Goal: Navigation & Orientation: Find specific page/section

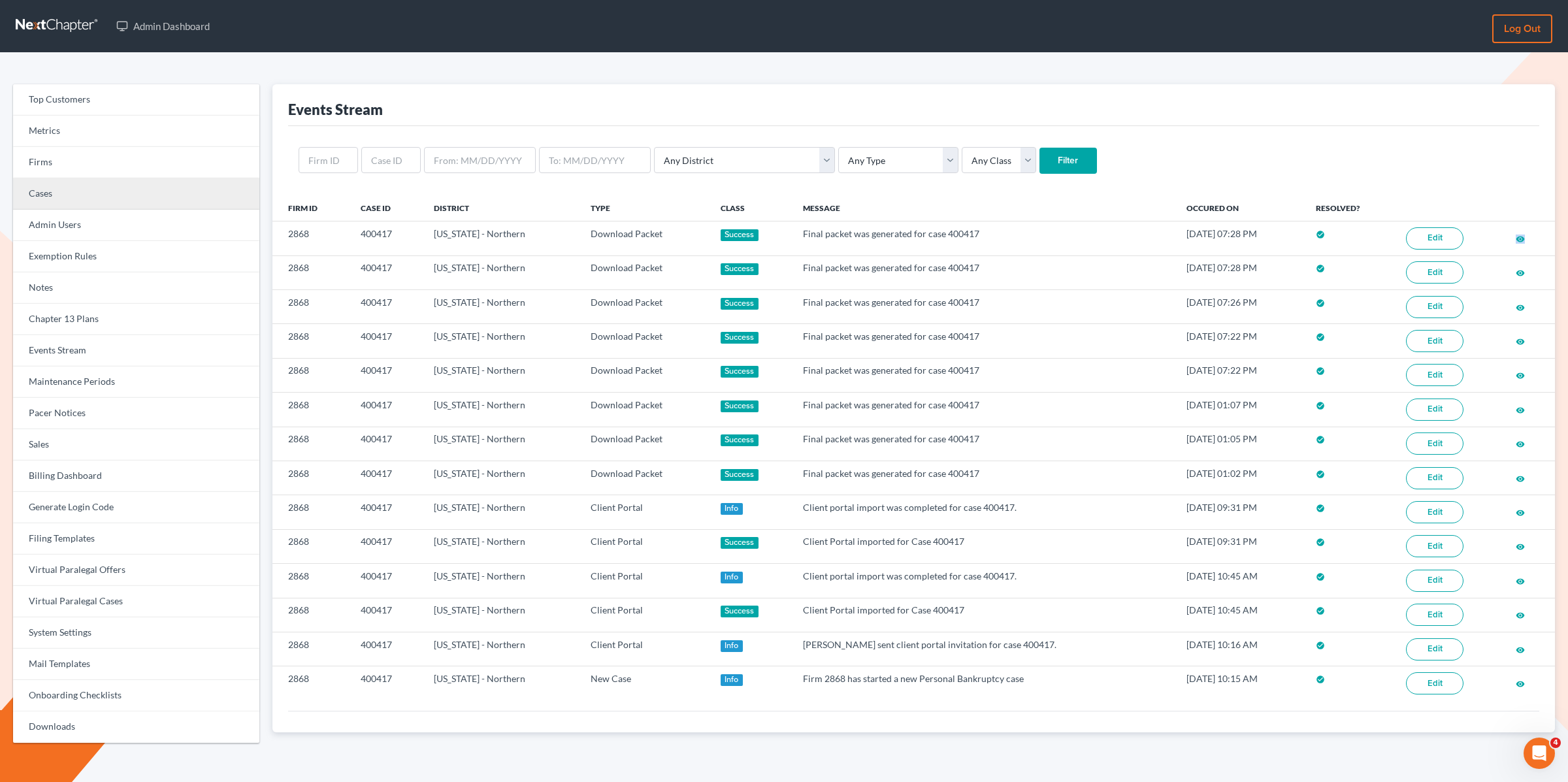
click at [85, 179] on link "Cases" at bounding box center [137, 194] width 247 height 31
click at [65, 169] on link "Firms" at bounding box center [137, 163] width 247 height 31
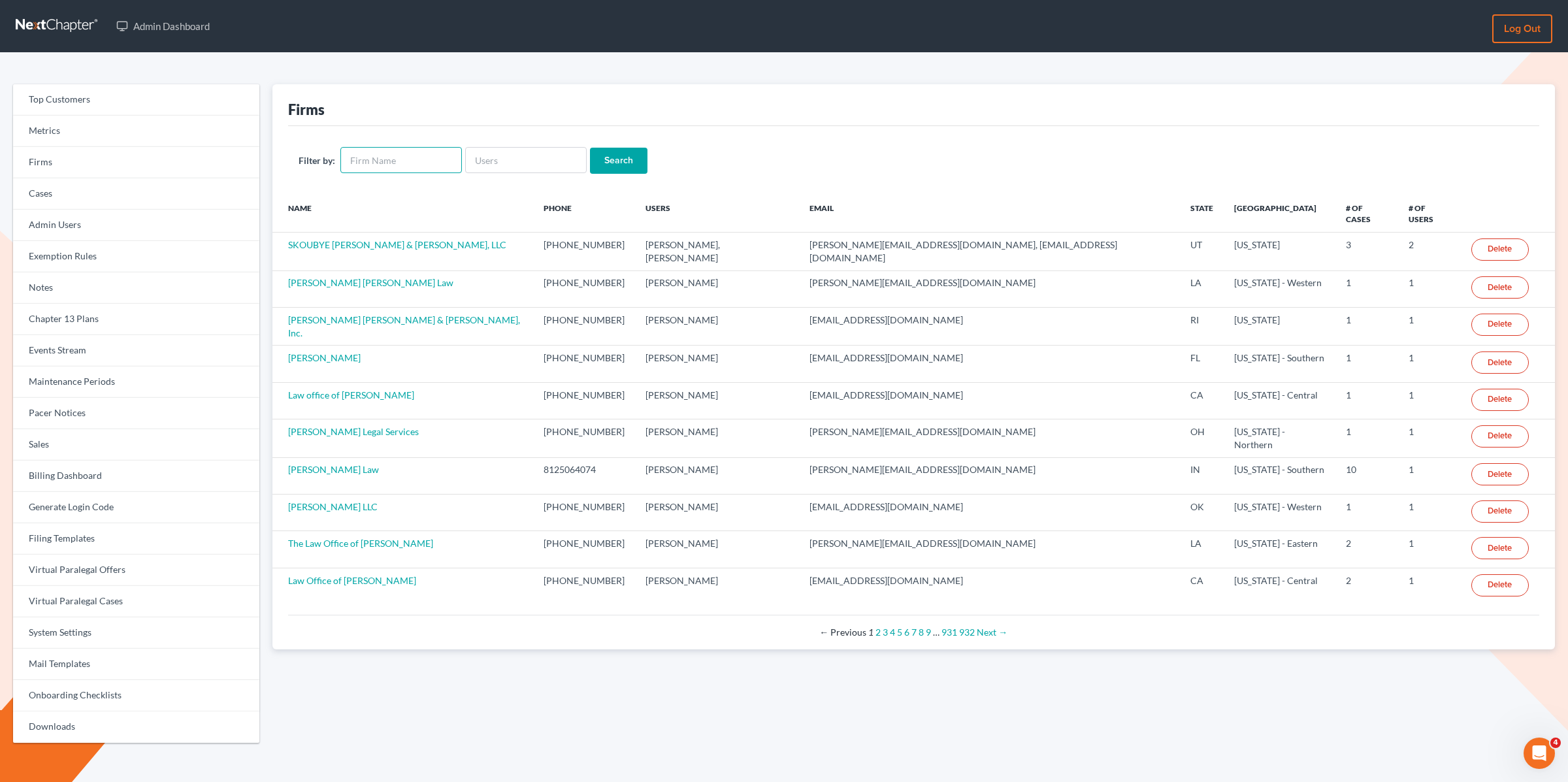
click at [382, 161] on input "text" at bounding box center [401, 160] width 121 height 26
type input "holland"
click at [380, 156] on input "holland" at bounding box center [401, 160] width 121 height 26
click at [381, 155] on input "holland" at bounding box center [401, 160] width 121 height 26
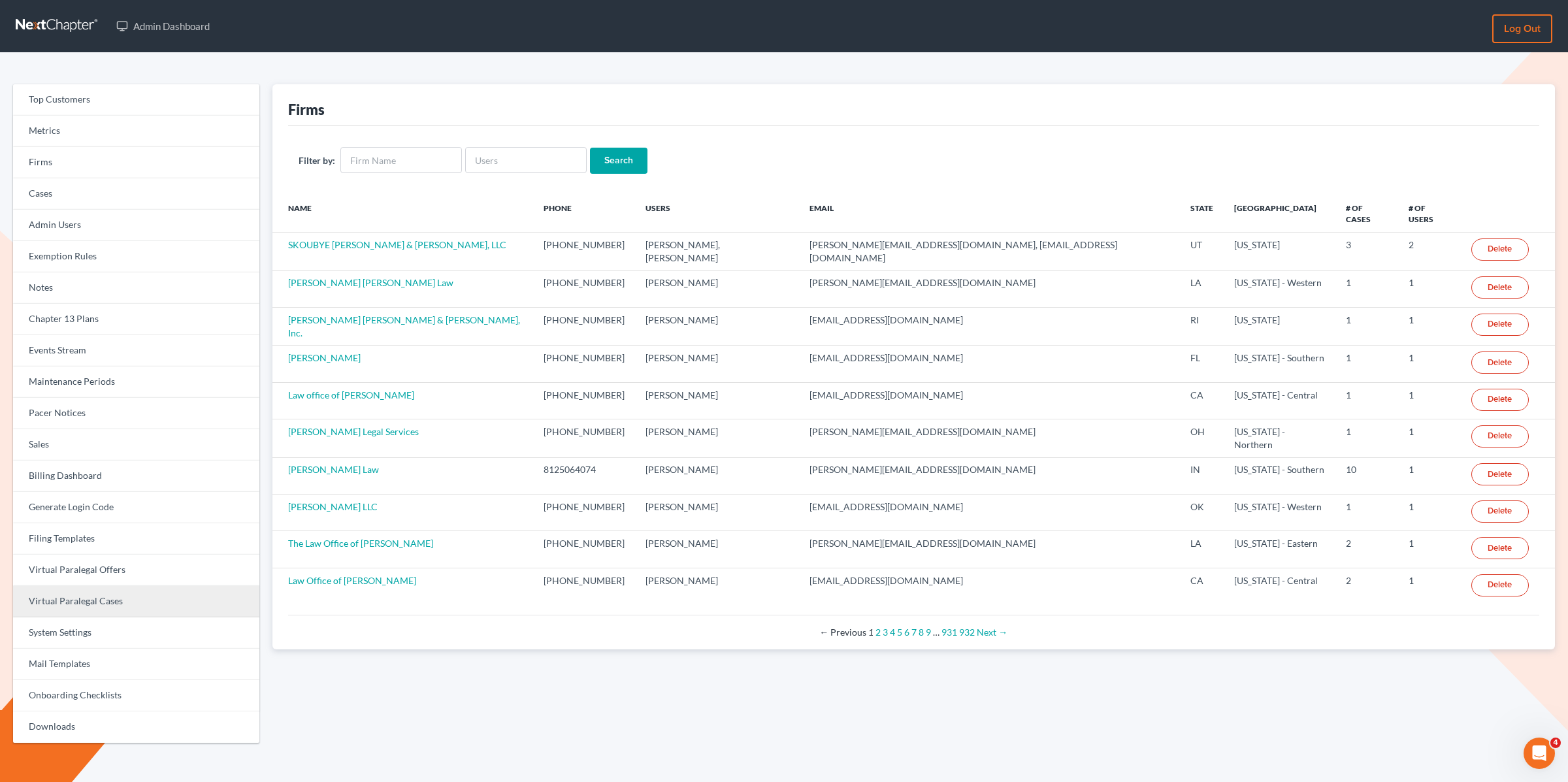
click at [124, 601] on link "Virtual Paralegal Cases" at bounding box center [137, 601] width 247 height 31
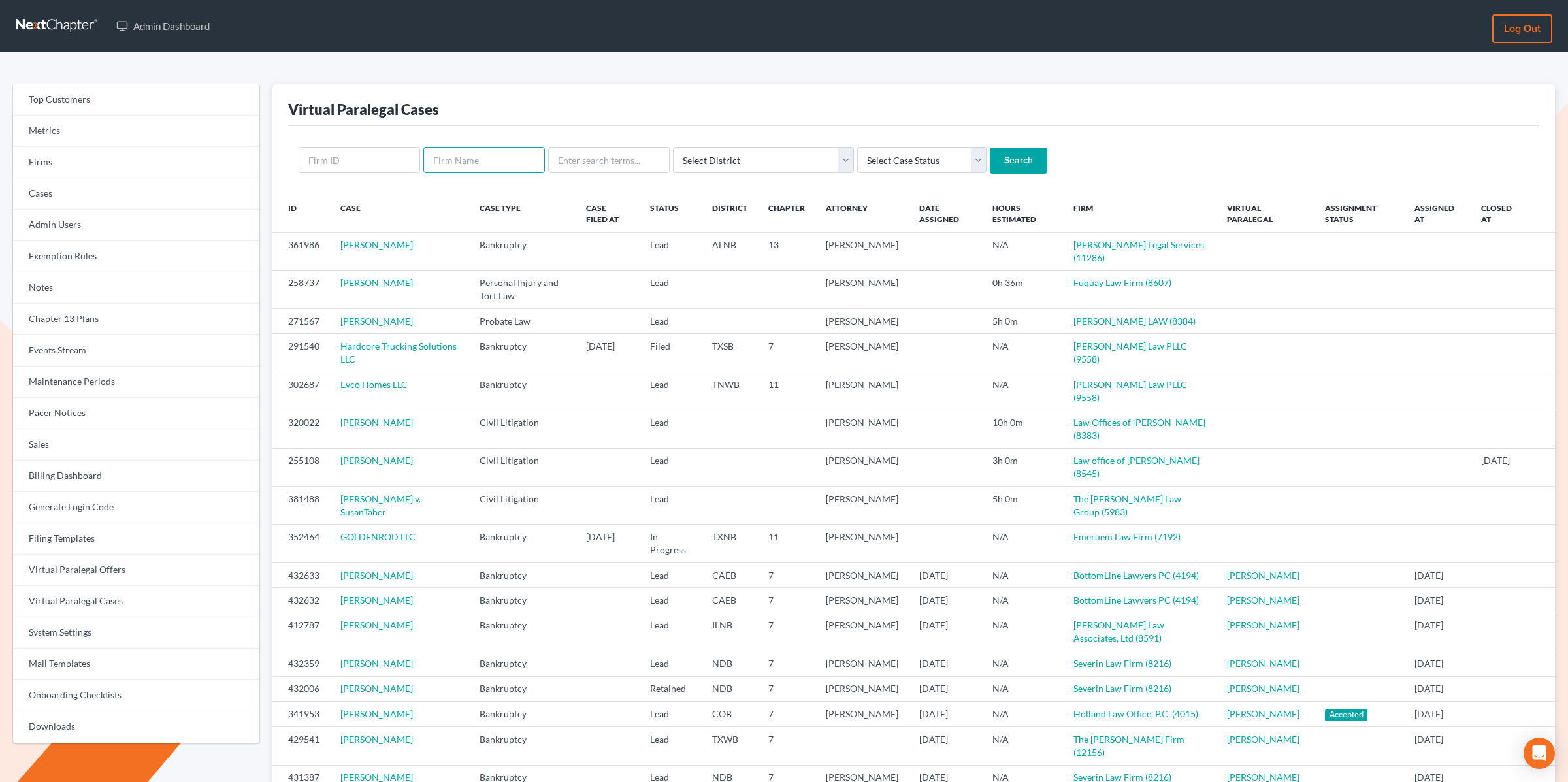
click at [472, 158] on input "text" at bounding box center [484, 160] width 121 height 26
paste input "John Nealey"
click at [474, 158] on input "John Nealey" at bounding box center [484, 160] width 121 height 26
type input "J"
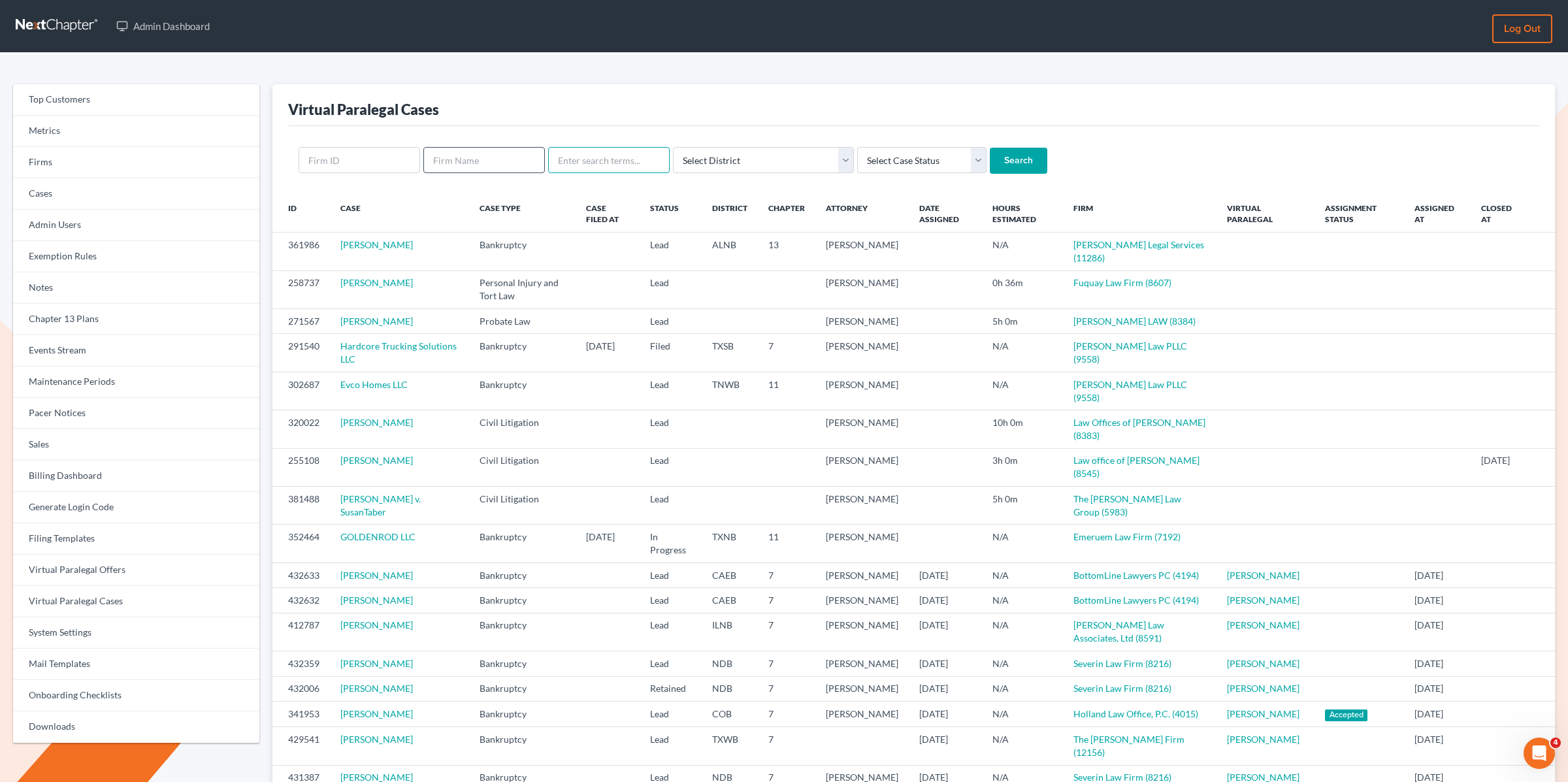
paste input "John Nealey"
type input "John Nealey"
click at [990, 148] on input "Search" at bounding box center [1018, 161] width 57 height 26
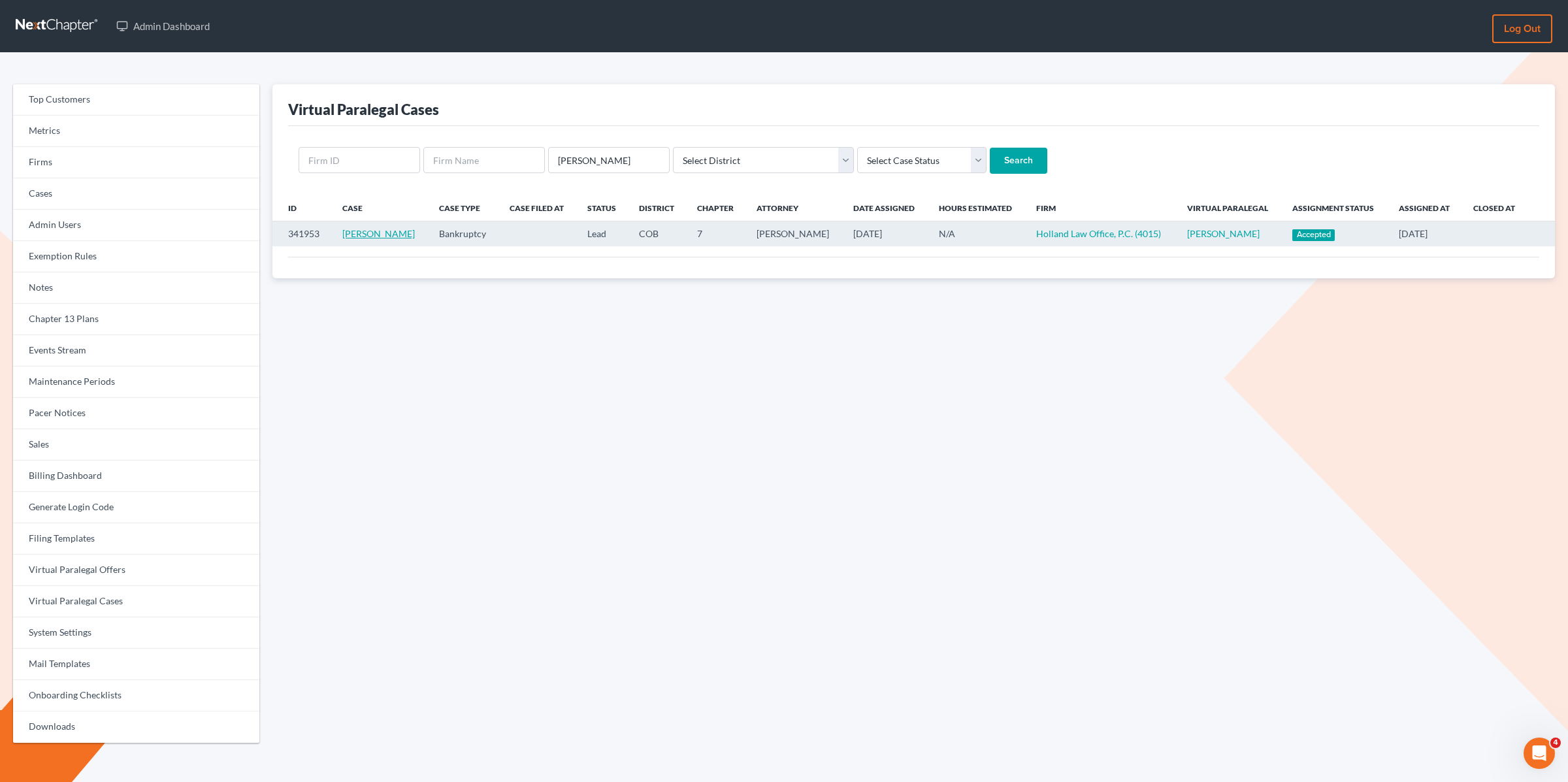
click at [370, 231] on link "John Nealey" at bounding box center [379, 233] width 73 height 11
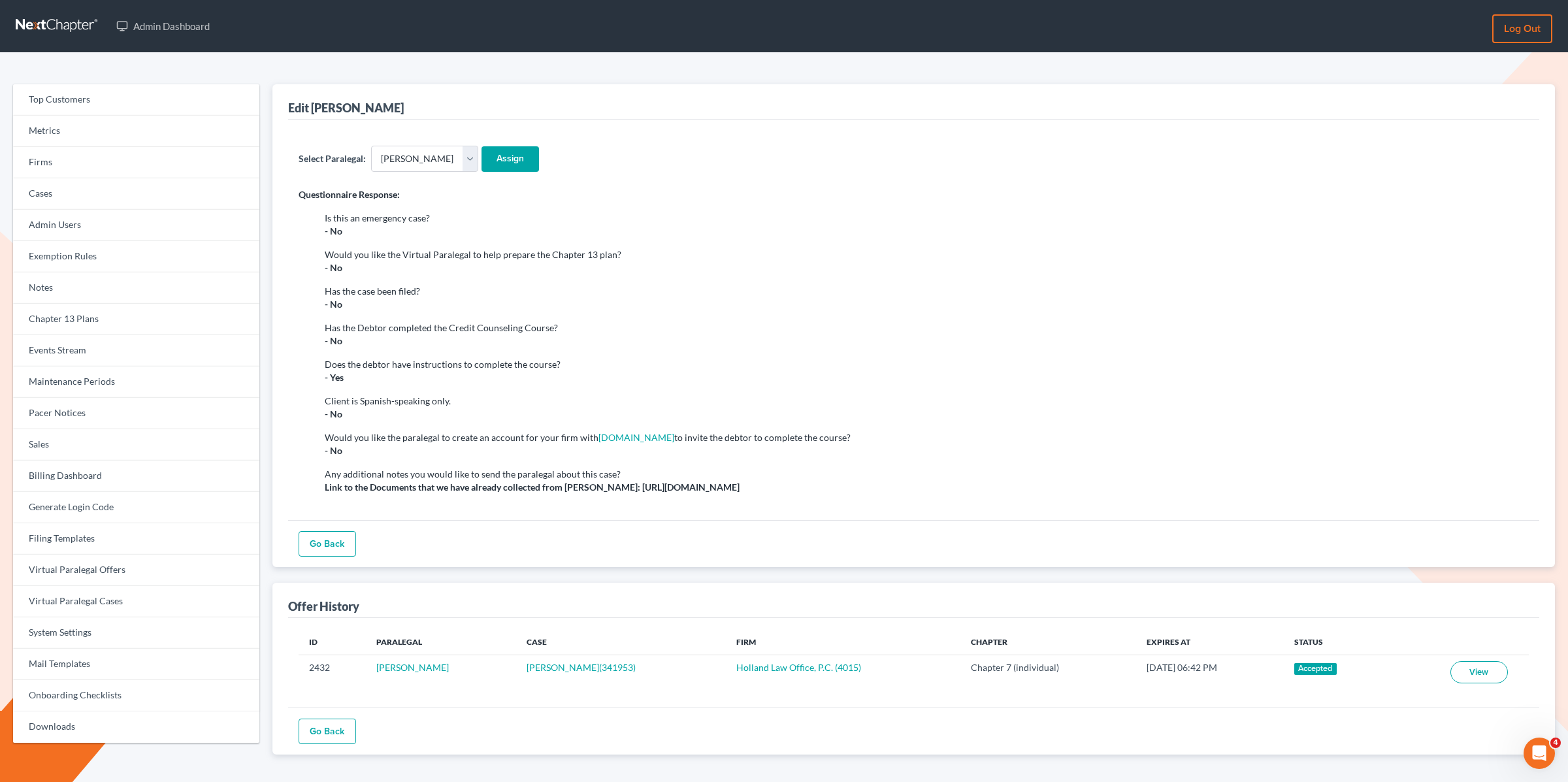
click at [634, 487] on strong "Link to the Documents that we have already collected from John: https://www.dro…" at bounding box center [532, 487] width 414 height 11
drag, startPoint x: 590, startPoint y: 488, endPoint x: 1138, endPoint y: 485, distance: 548.0
click at [1138, 485] on li "Any additional notes you would like to send the paralegal about this case? Link…" at bounding box center [926, 481] width 1204 height 26
click at [801, 520] on div "Go Back" at bounding box center [913, 544] width 1251 height 48
drag, startPoint x: 611, startPoint y: 488, endPoint x: 602, endPoint y: 488, distance: 9.0
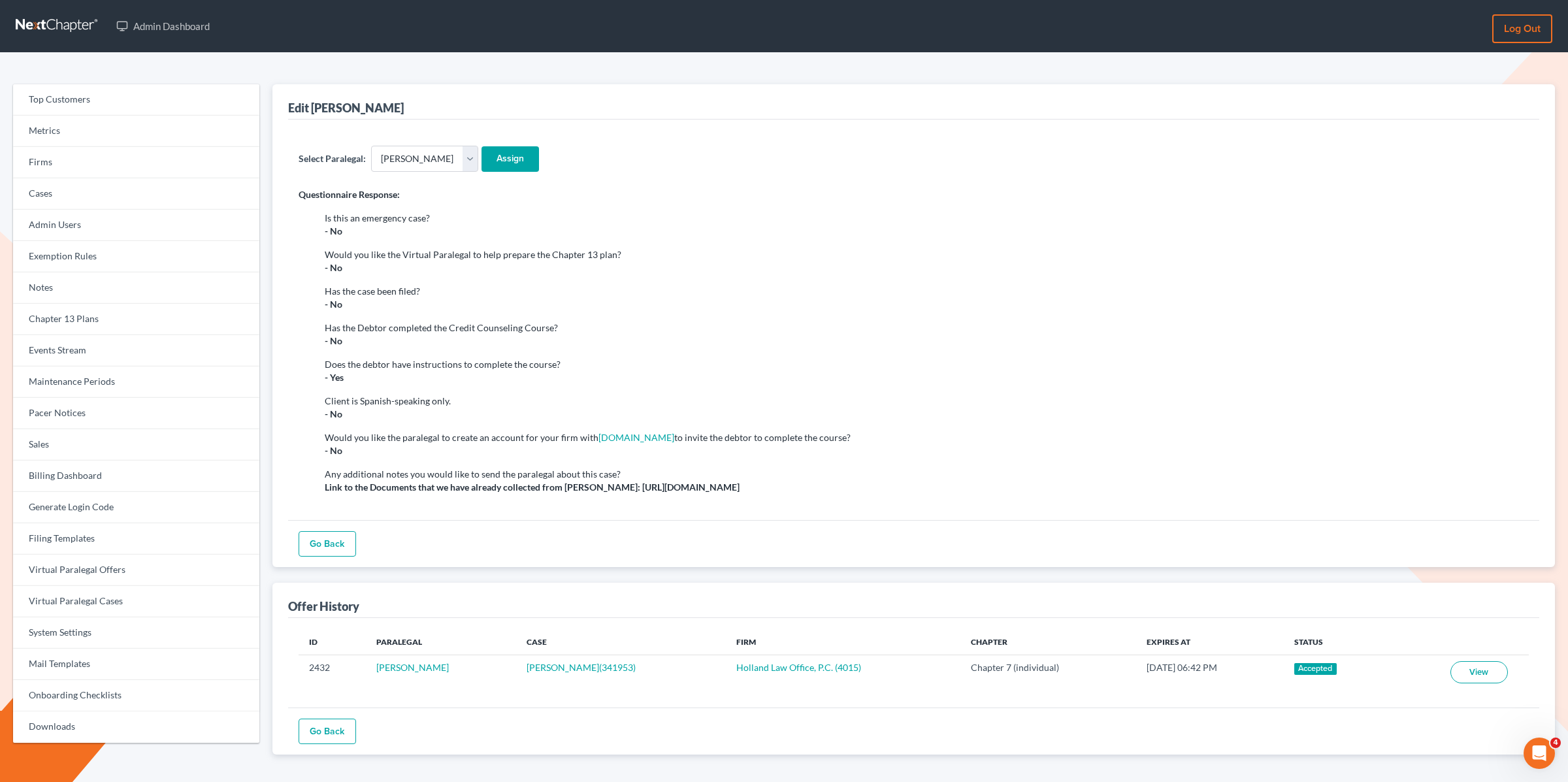
click at [611, 488] on strong "Link to the Documents that we have already collected from John: https://www.dro…" at bounding box center [532, 487] width 414 height 11
drag, startPoint x: 587, startPoint y: 488, endPoint x: 1148, endPoint y: 487, distance: 561.0
click at [1148, 487] on li "Any additional notes you would like to send the paralegal about this case? Link…" at bounding box center [926, 481] width 1204 height 26
click at [1006, 346] on li "Has the Debtor completed the Credit Counseling Course? - No" at bounding box center [926, 334] width 1204 height 26
click at [728, 331] on div "Has the Debtor completed the Credit Counseling Course?" at bounding box center [926, 328] width 1204 height 13
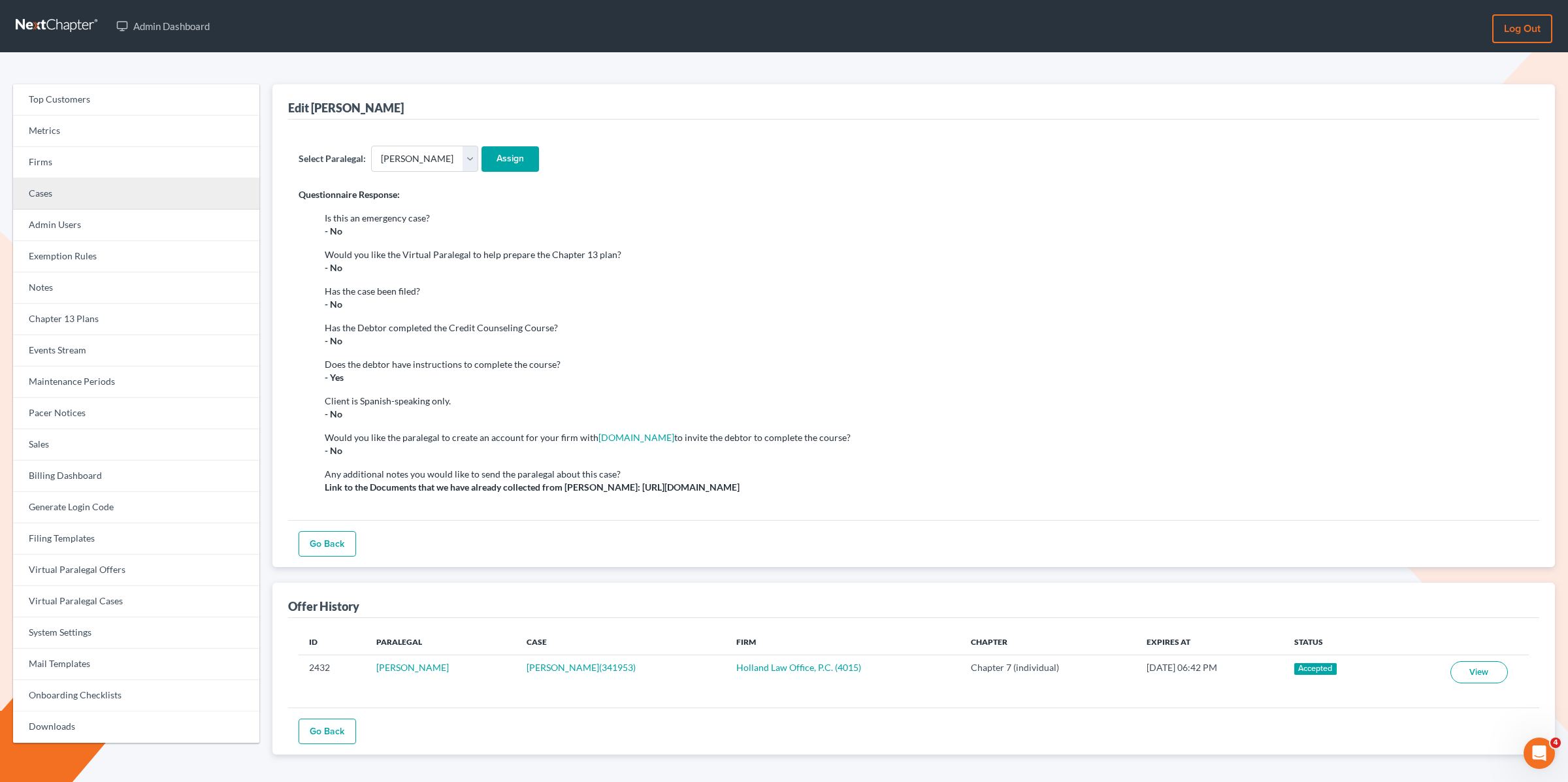
click at [94, 194] on link "Cases" at bounding box center [137, 194] width 247 height 31
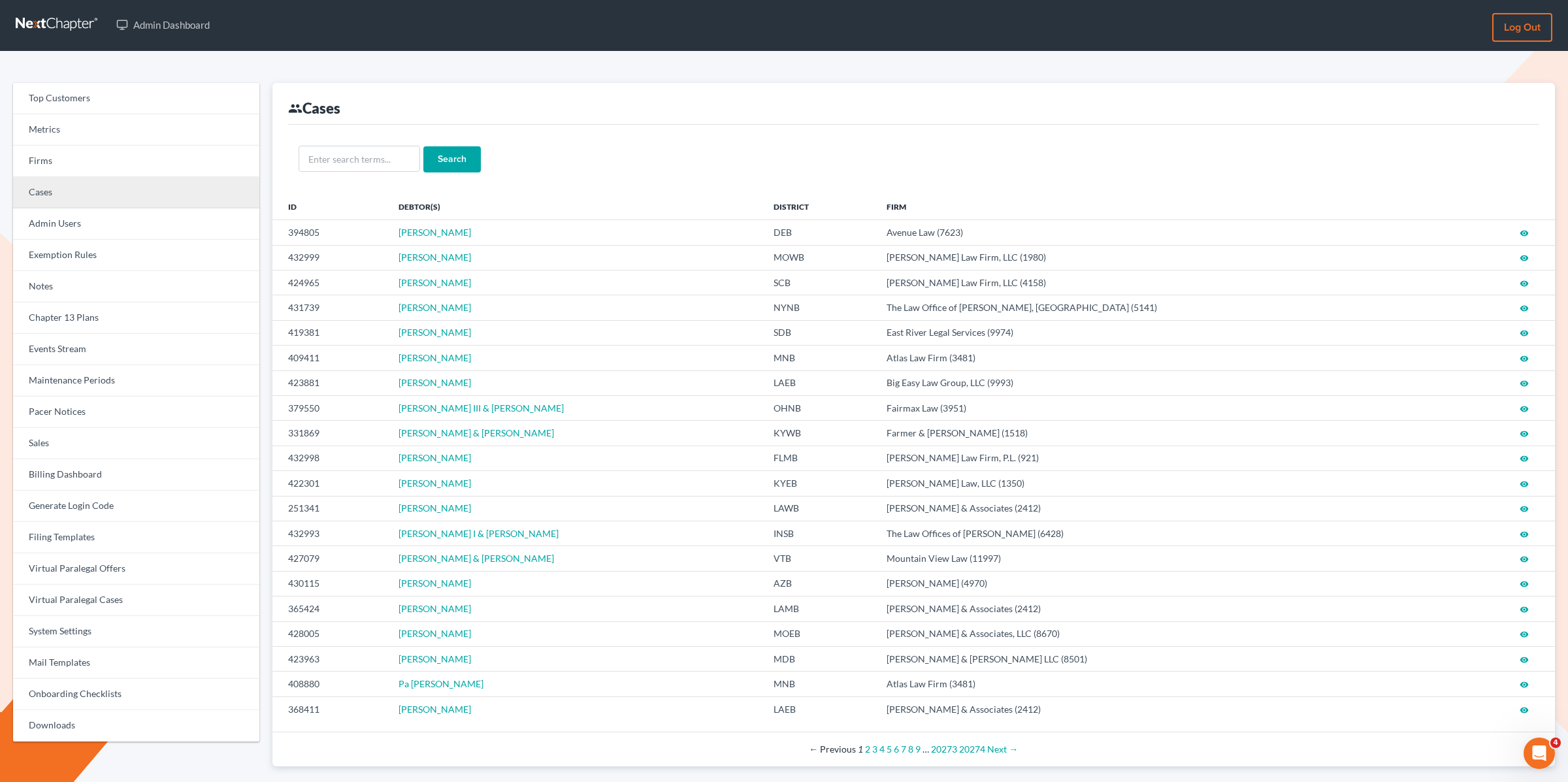
scroll to position [7, 0]
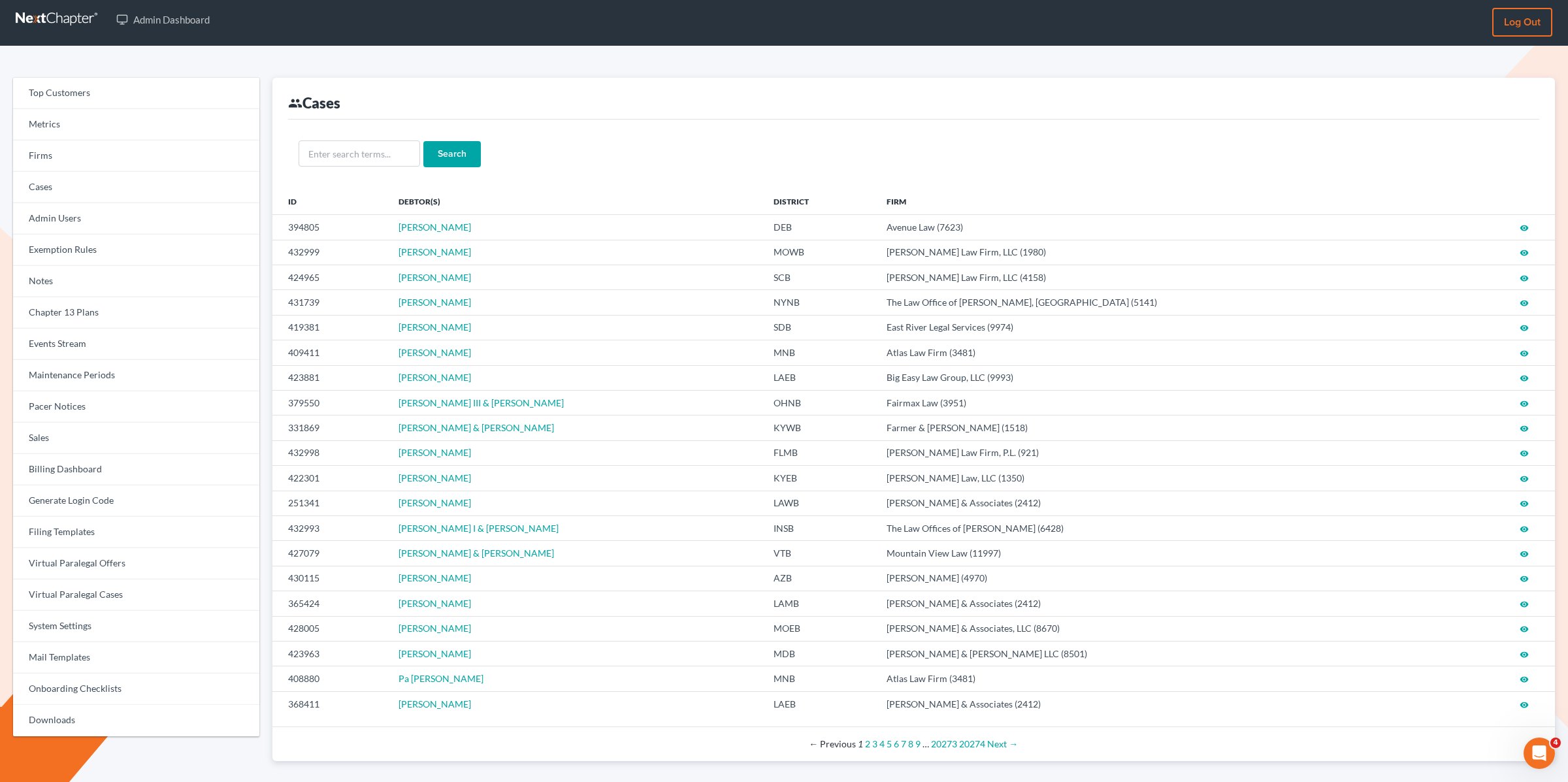
click at [653, 63] on div "Top Customers Metrics Firms Cases Admin Users Exemption Rules Notes Chapter 13 …" at bounding box center [784, 419] width 1568 height 746
click at [642, 66] on div "Top Customers Metrics Firms Cases Admin Users Exemption Rules Notes Chapter 13 …" at bounding box center [784, 419] width 1568 height 746
click at [253, 30] on ul "Admin Dashboard" at bounding box center [801, 19] width 1382 height 27
click at [76, 159] on link "Firms" at bounding box center [137, 156] width 247 height 31
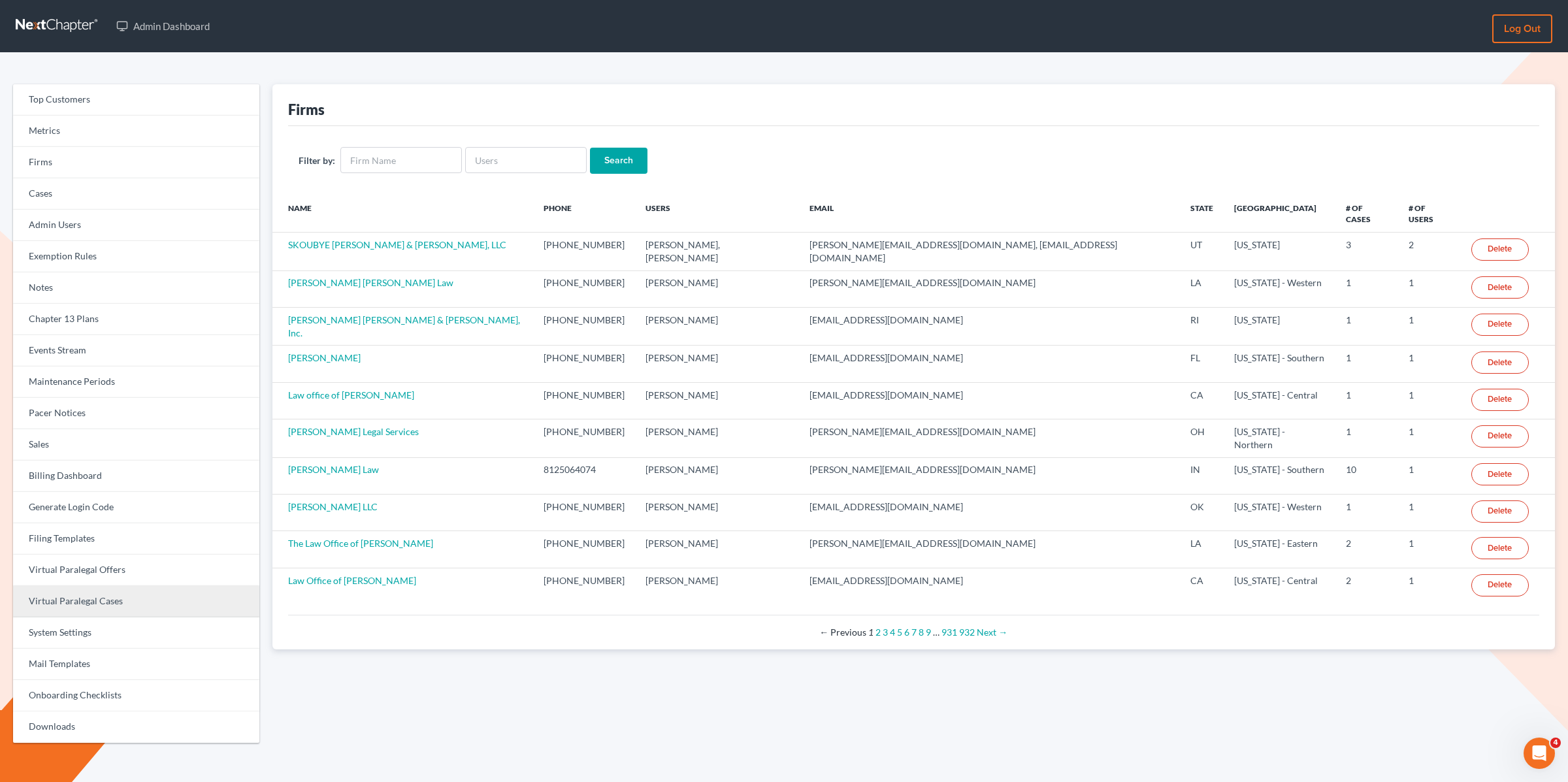
click at [143, 595] on link "Virtual Paralegal Cases" at bounding box center [137, 601] width 247 height 31
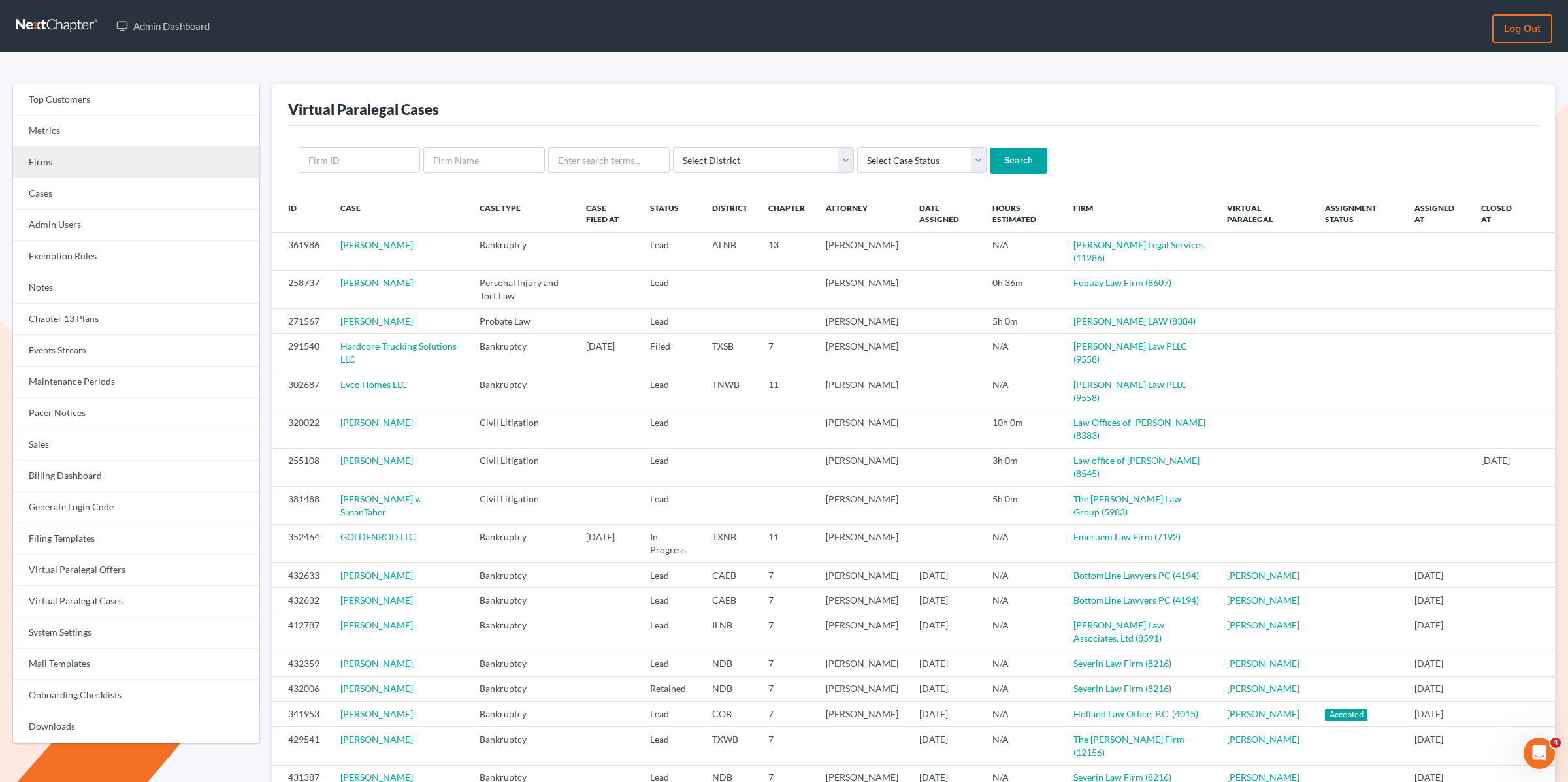
click at [63, 160] on link "Firms" at bounding box center [137, 163] width 247 height 31
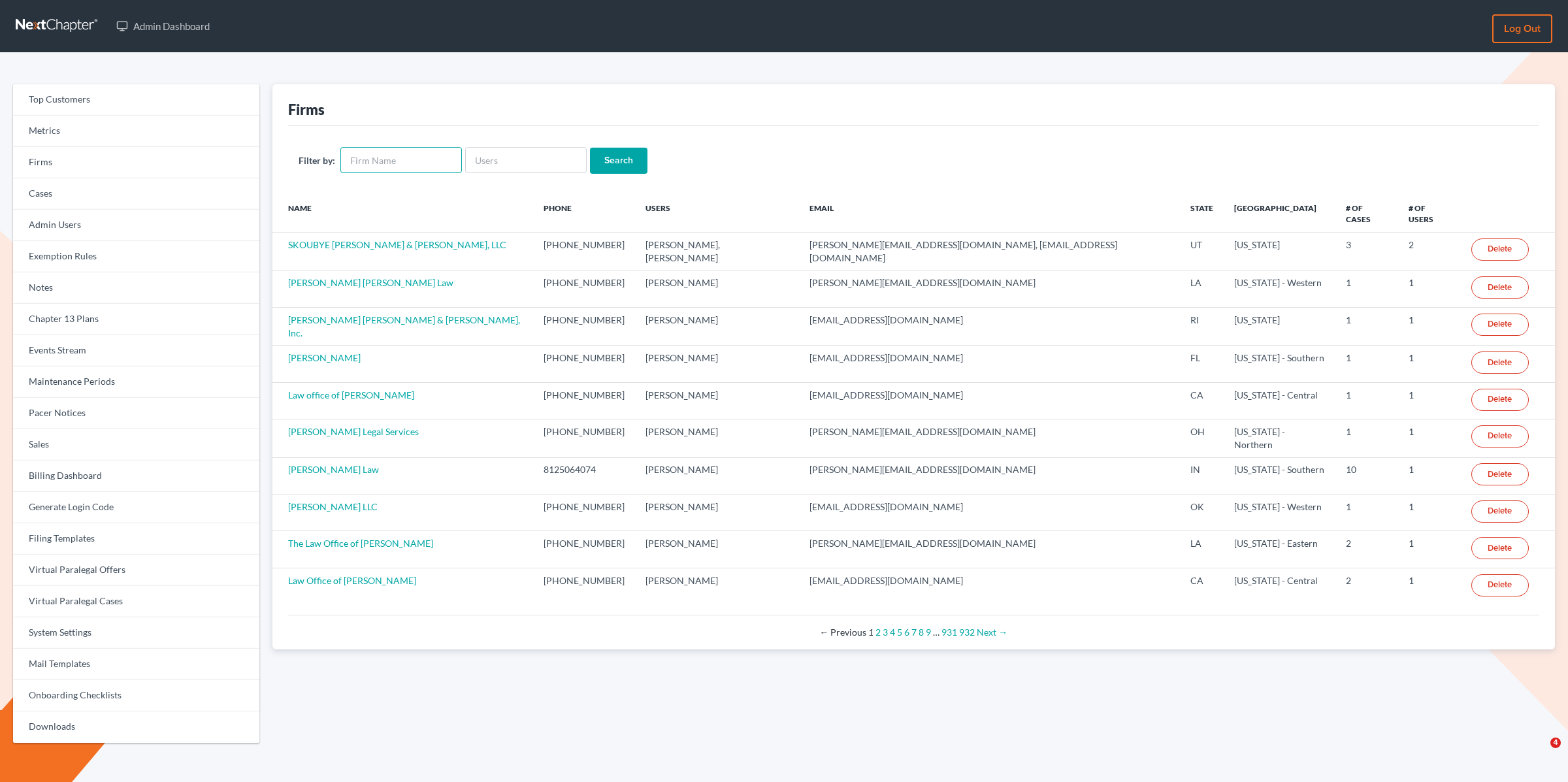
click at [400, 159] on input "text" at bounding box center [401, 160] width 121 height 26
type input "lein law"
click at [603, 163] on input "Search" at bounding box center [618, 161] width 57 height 26
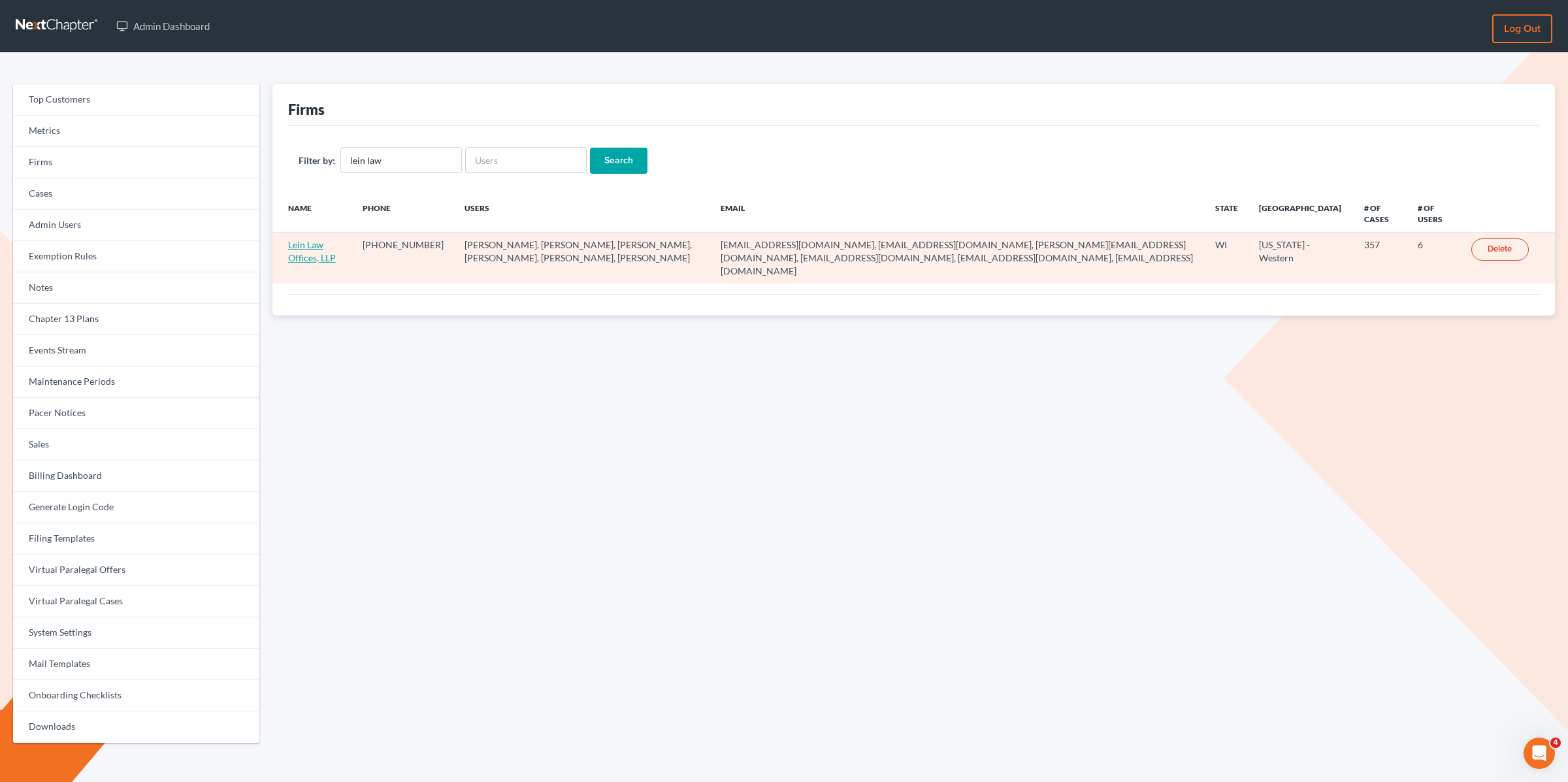
click at [309, 255] on link "Lein Law Offices, LLP" at bounding box center [312, 251] width 48 height 24
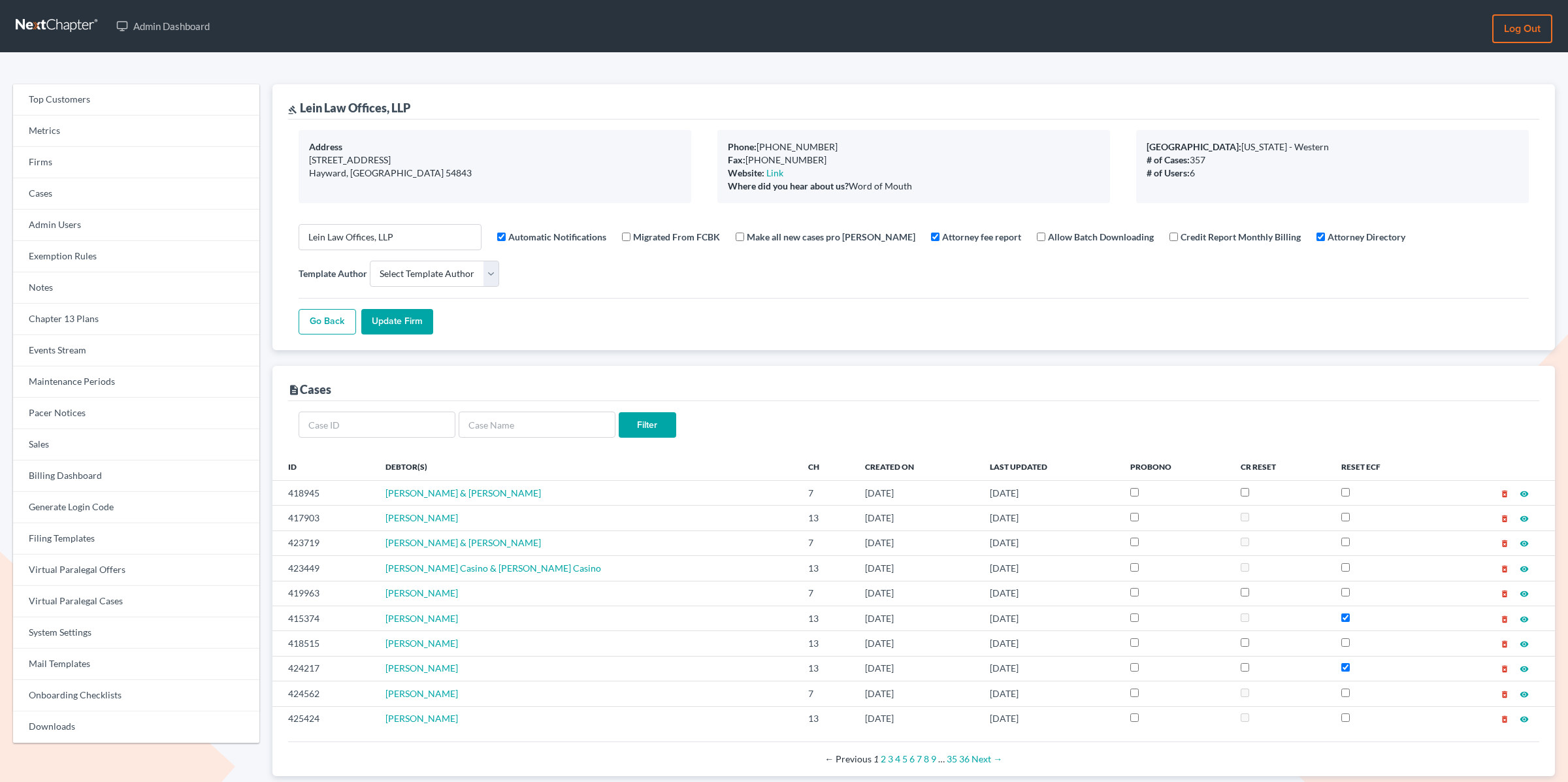
select select
